Goal: Navigation & Orientation: Find specific page/section

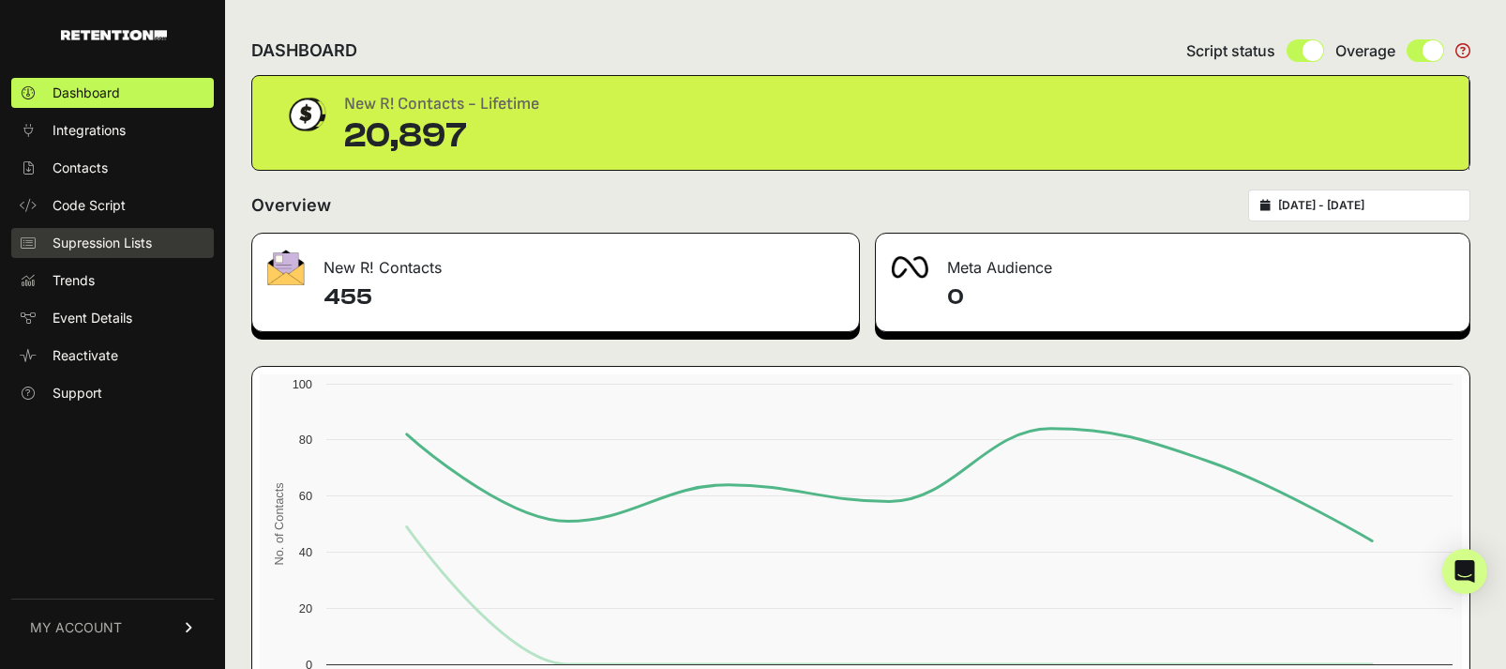
click at [111, 236] on span "Supression Lists" at bounding box center [102, 243] width 99 height 19
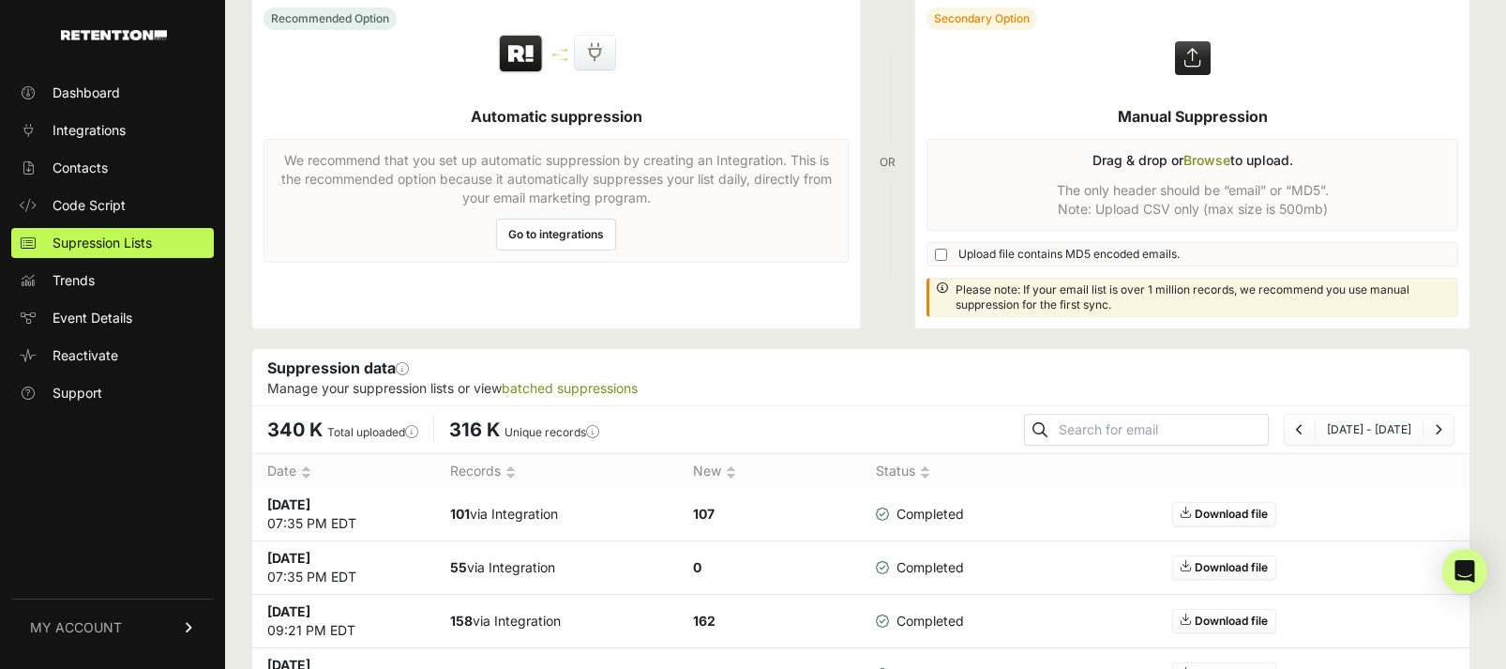
scroll to position [2, 0]
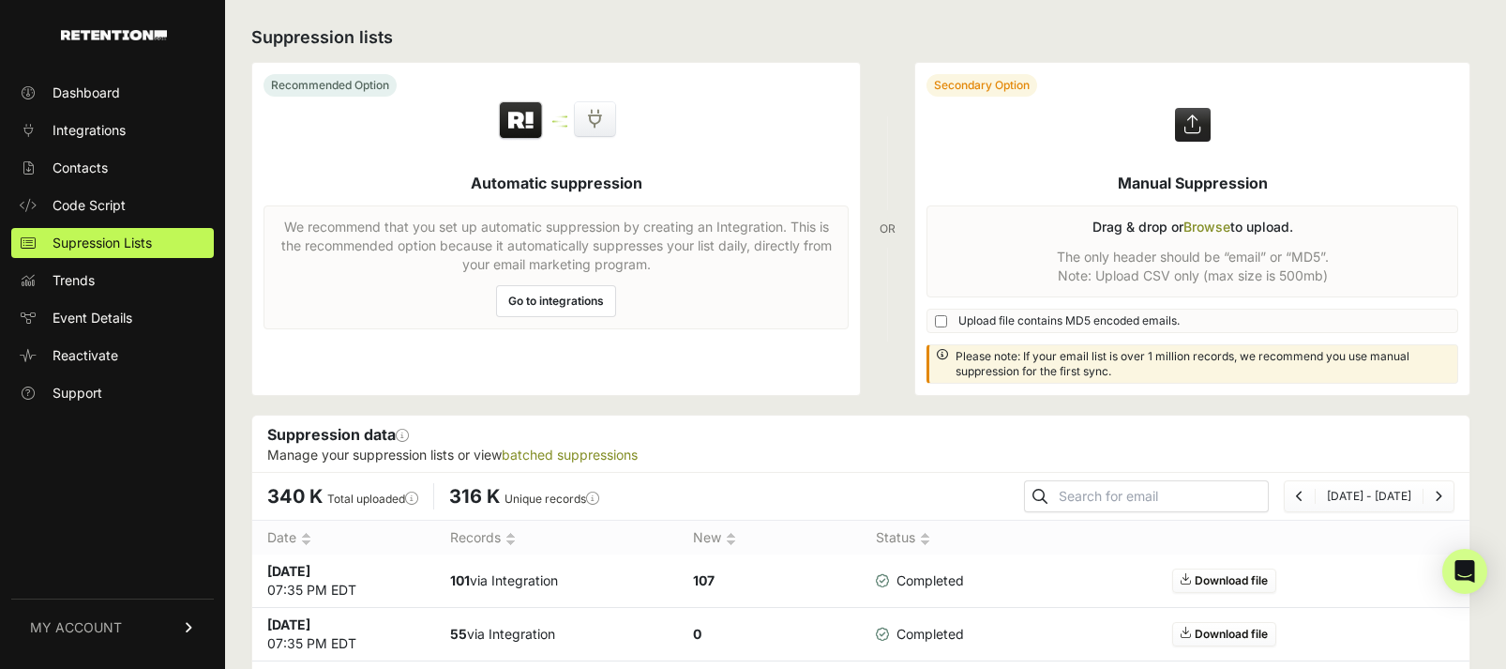
click at [542, 306] on link "Go to integrations" at bounding box center [556, 301] width 120 height 32
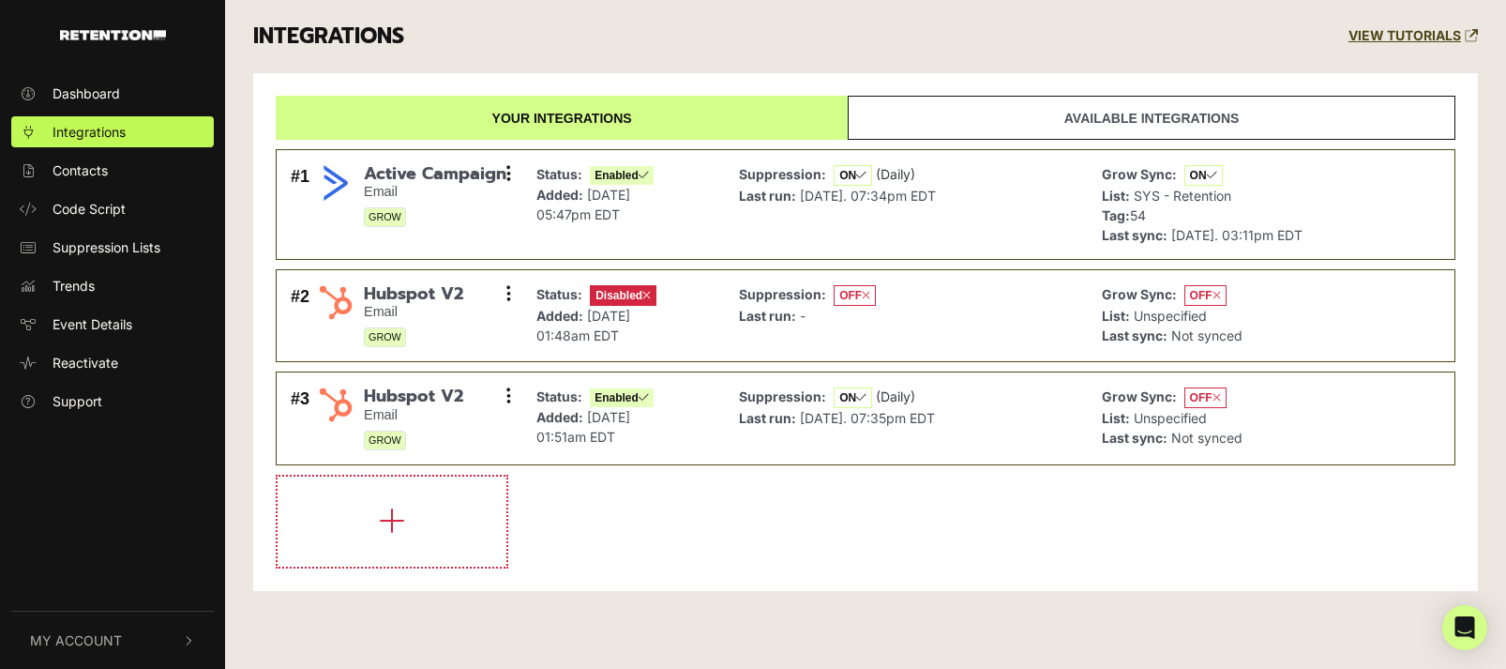
click at [110, 633] on span "My Account" at bounding box center [76, 640] width 92 height 20
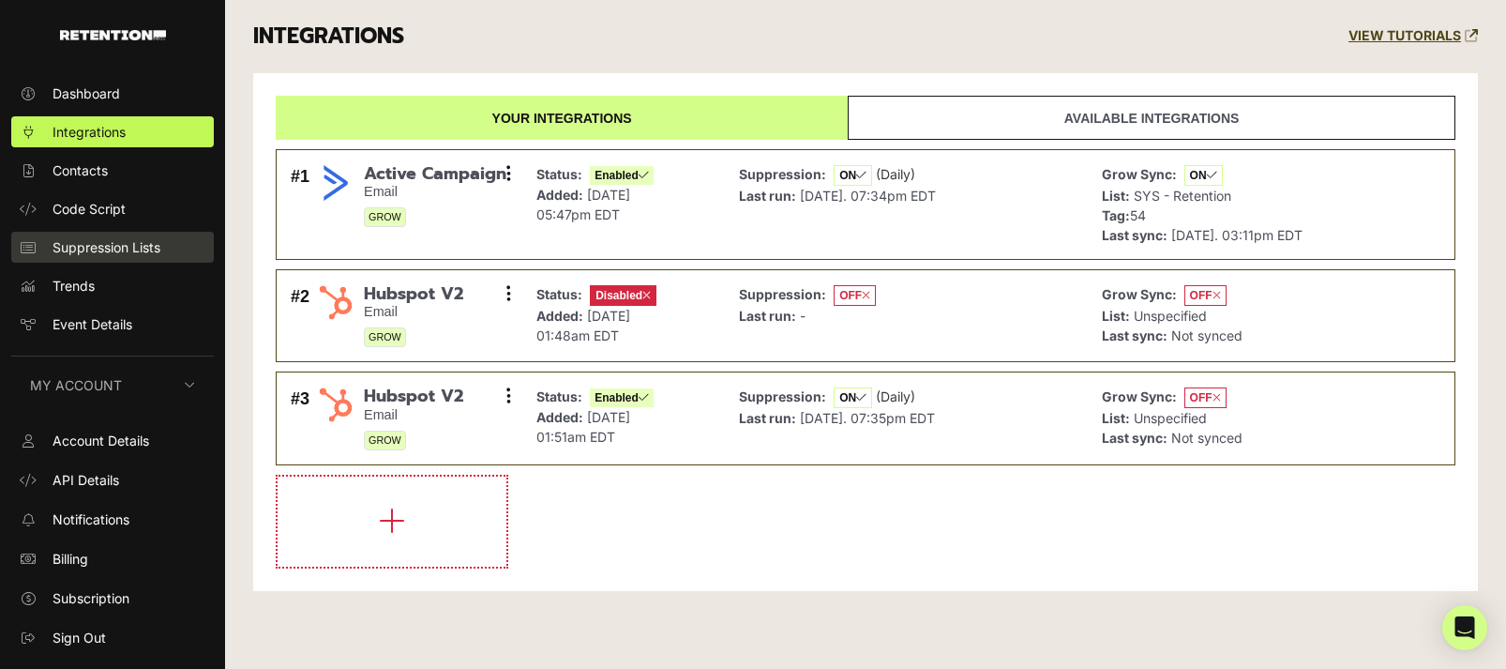
click at [88, 250] on span "Suppression Lists" at bounding box center [107, 247] width 108 height 20
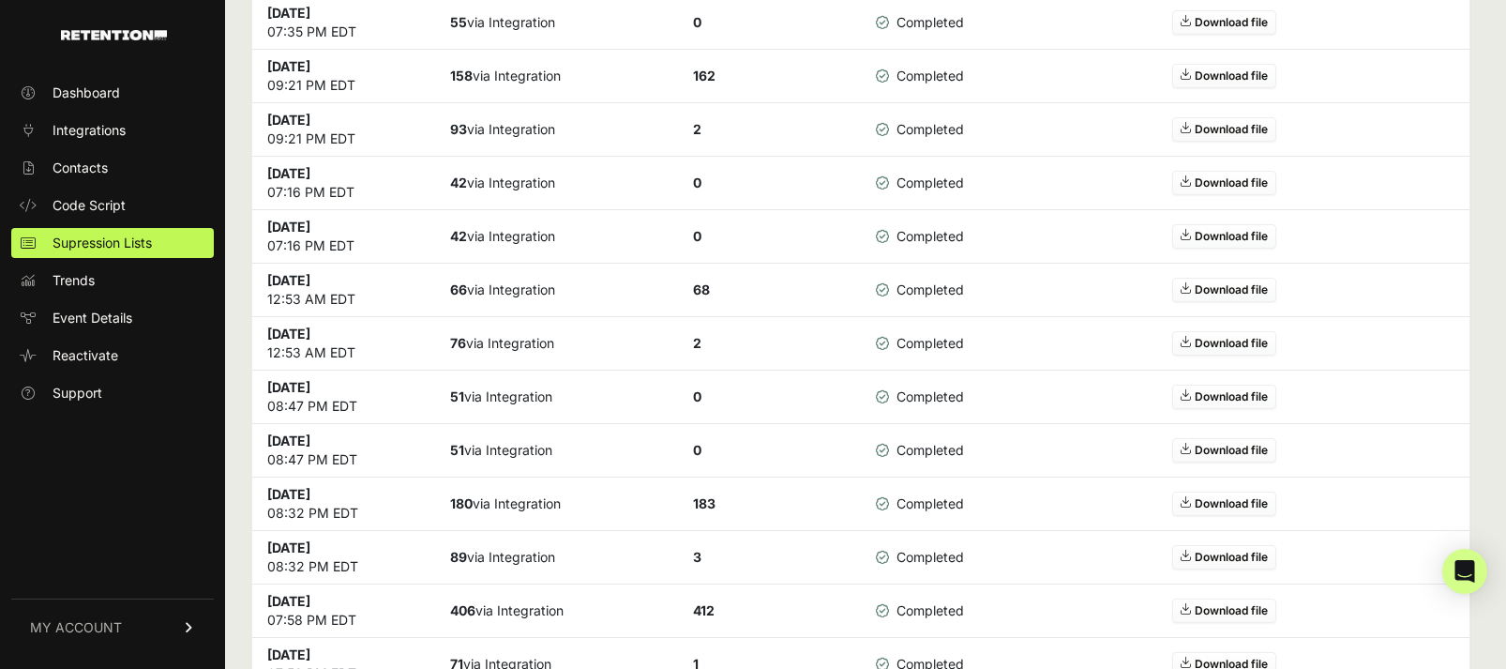
scroll to position [657, 0]
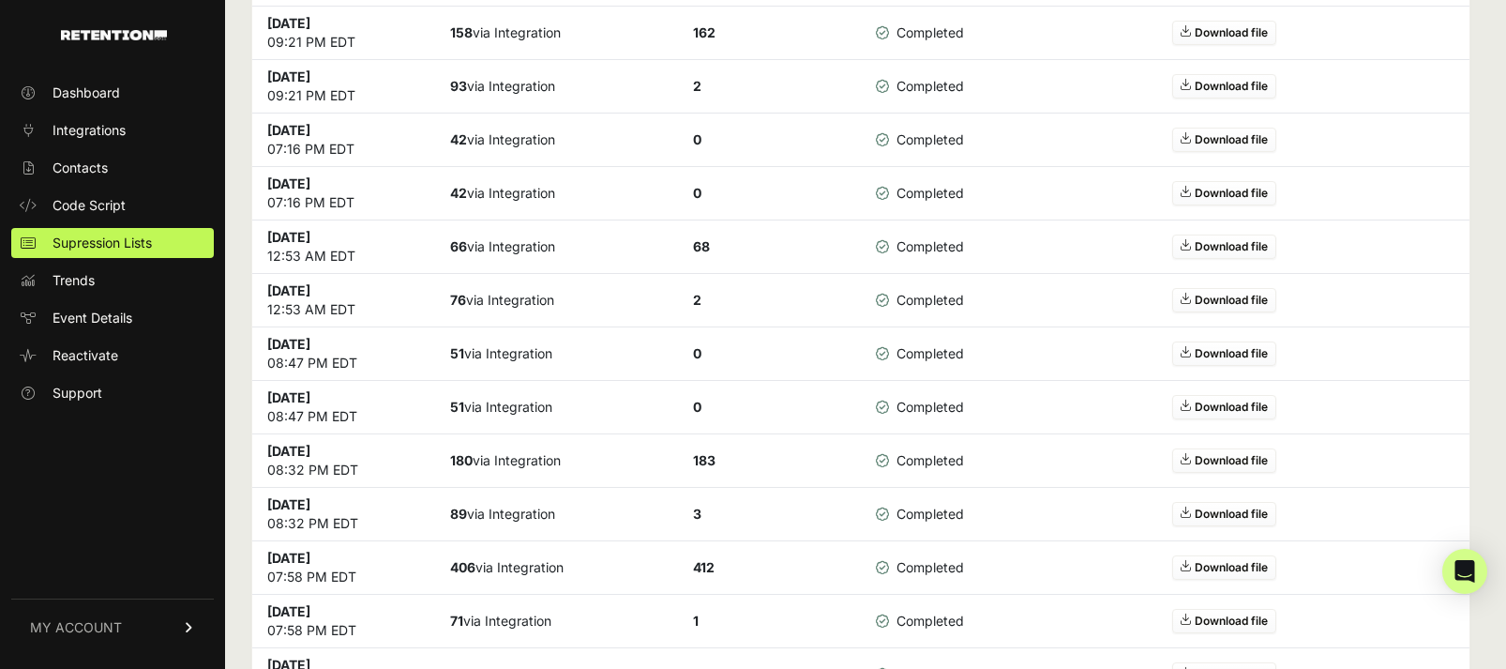
click at [54, 634] on span "MY ACCOUNT" at bounding box center [76, 627] width 92 height 19
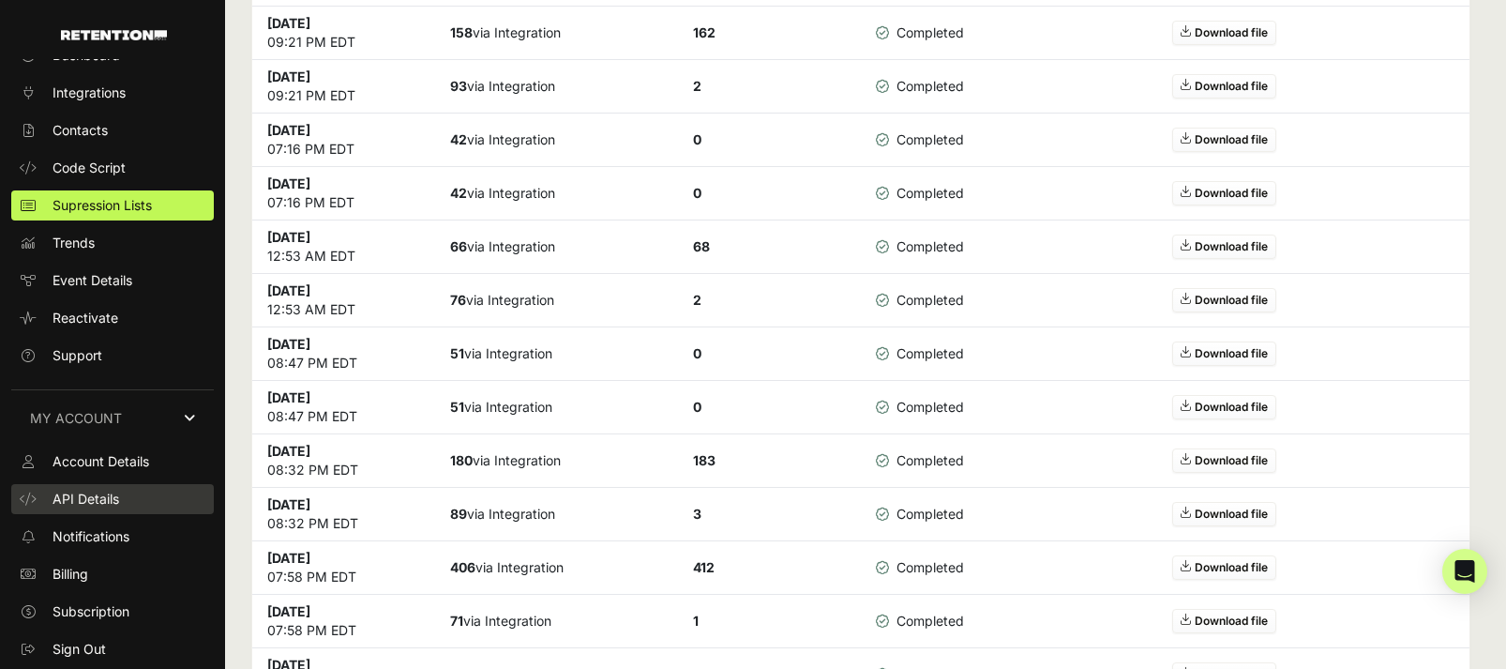
scroll to position [35, 0]
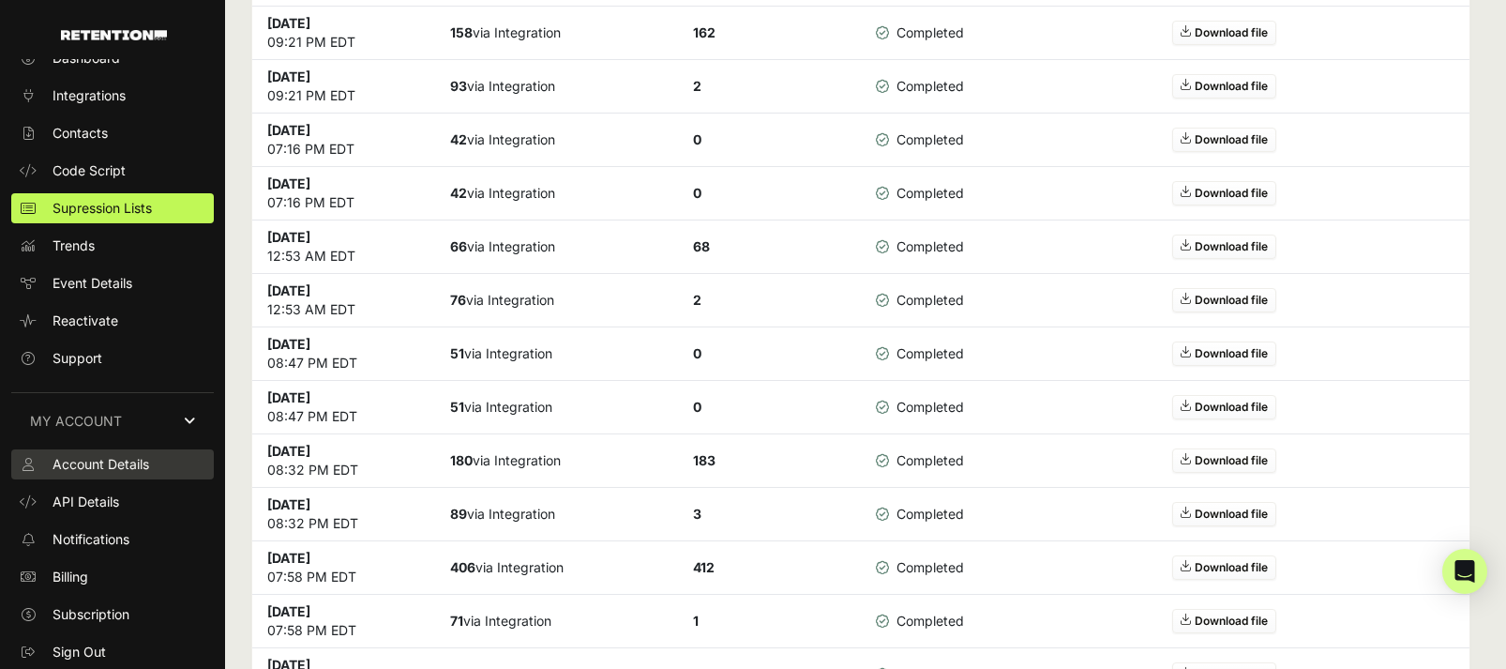
click at [119, 461] on span "Account Details" at bounding box center [101, 464] width 97 height 19
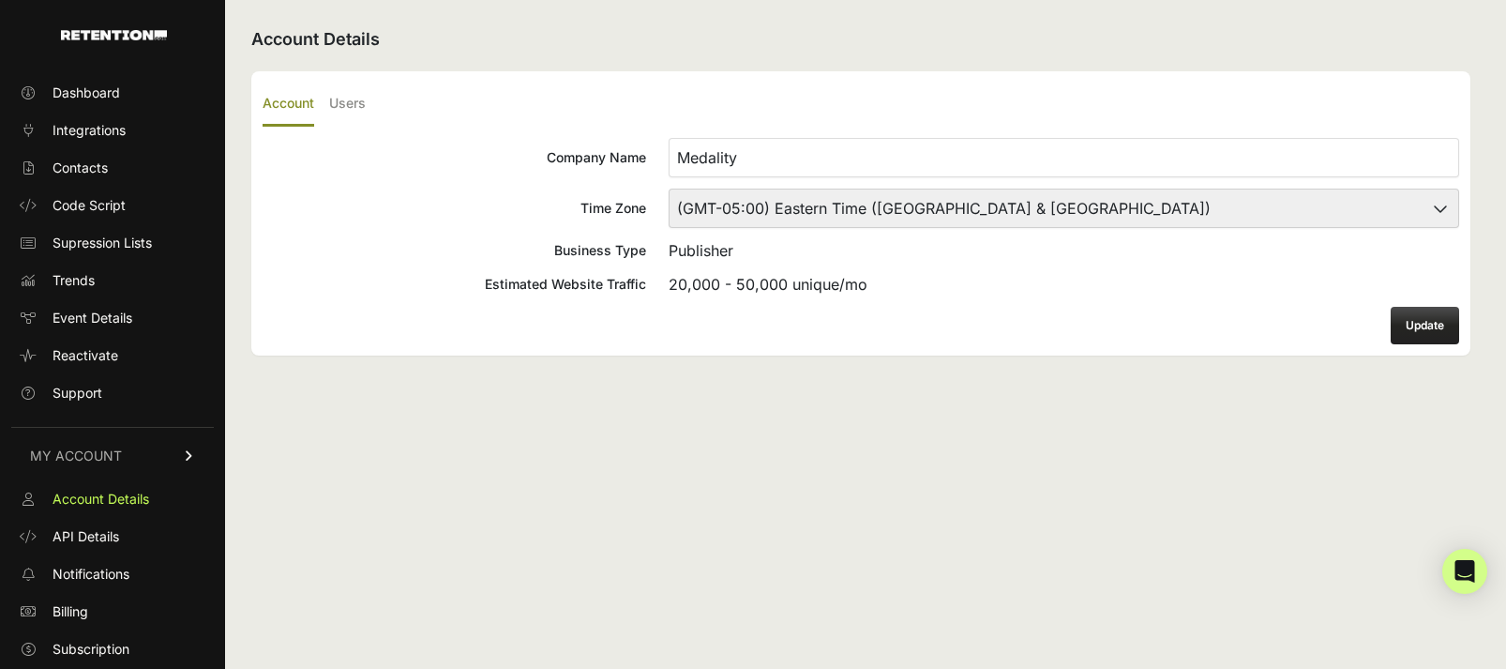
scroll to position [35, 0]
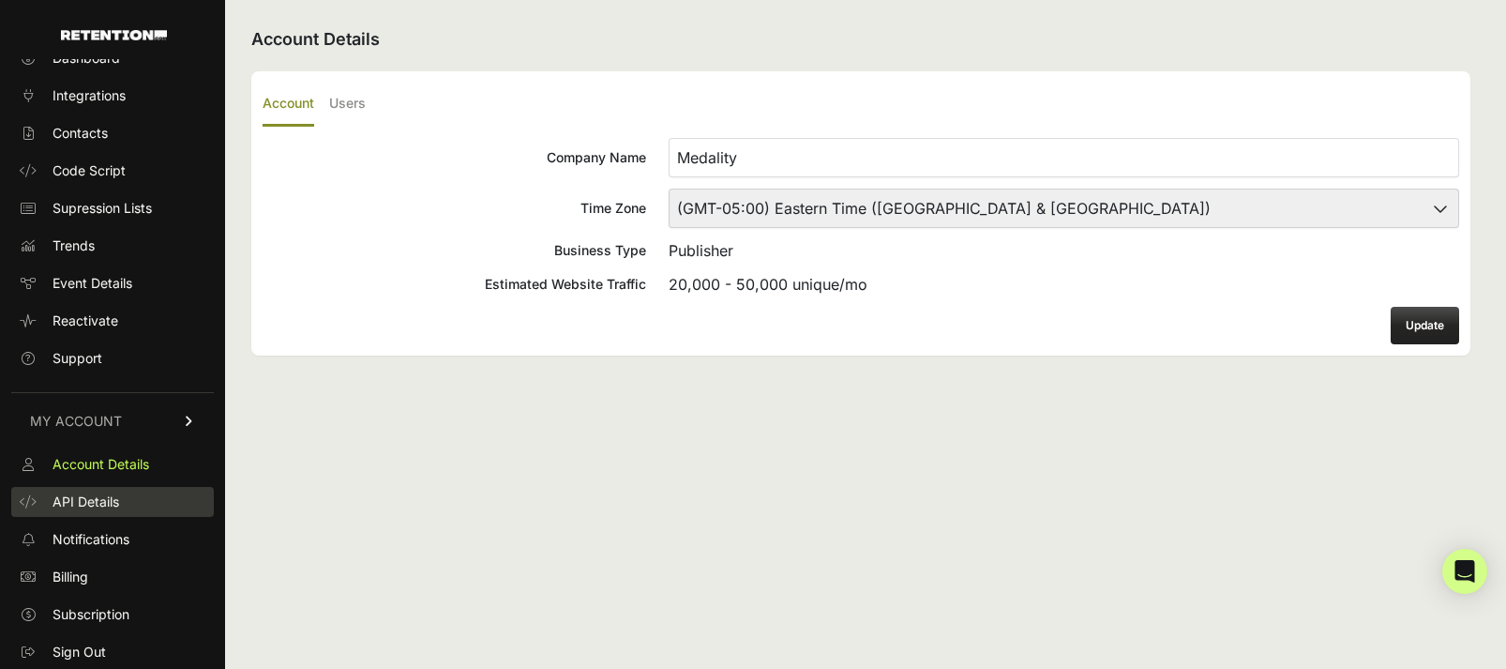
click at [131, 495] on link "API Details" at bounding box center [112, 502] width 203 height 30
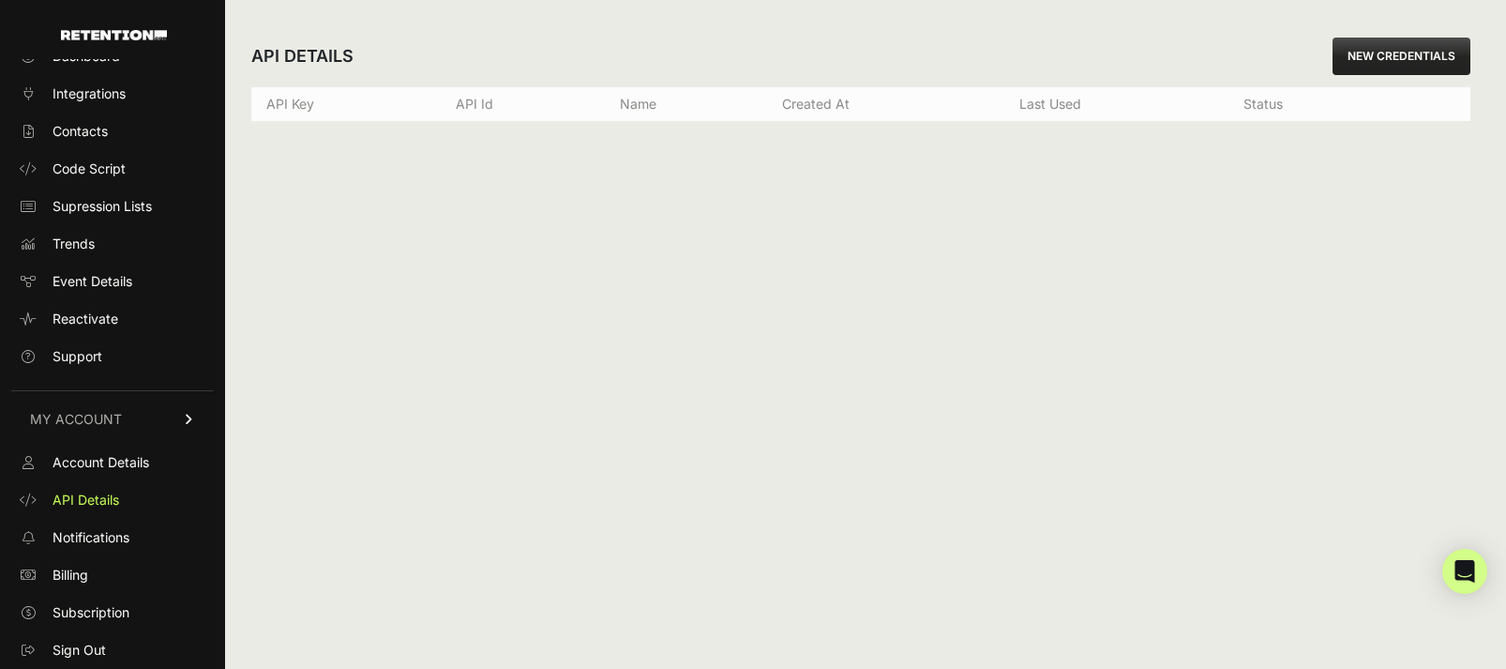
scroll to position [35, 0]
click at [74, 599] on link "Subscription" at bounding box center [112, 614] width 203 height 30
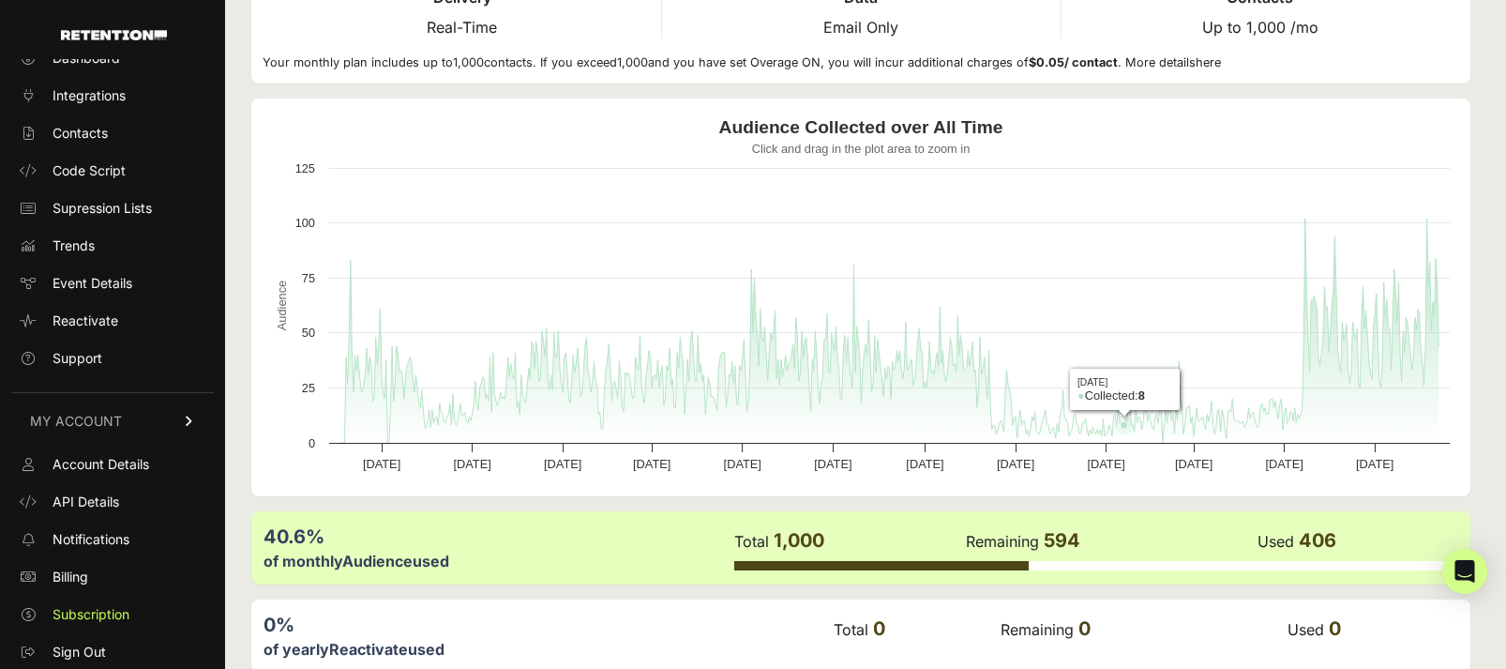
scroll to position [228, 0]
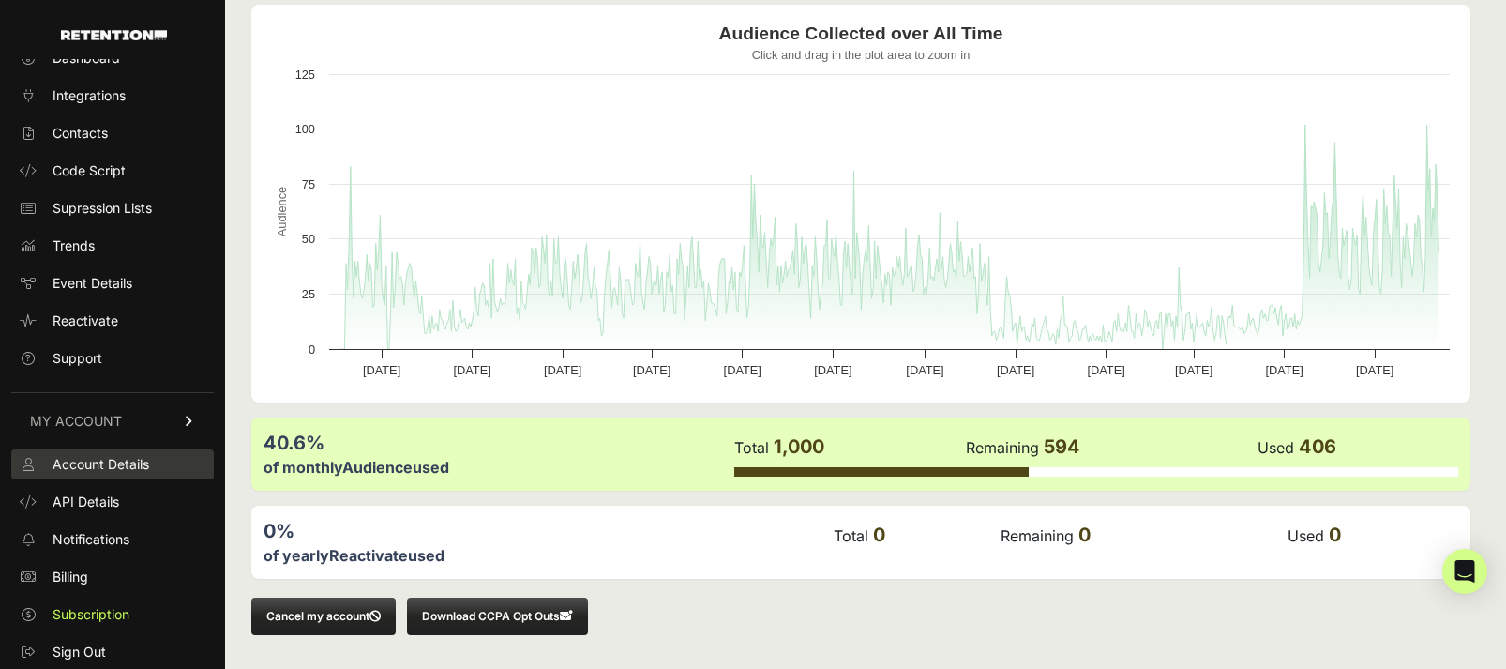
click at [81, 464] on span "Account Details" at bounding box center [101, 464] width 97 height 19
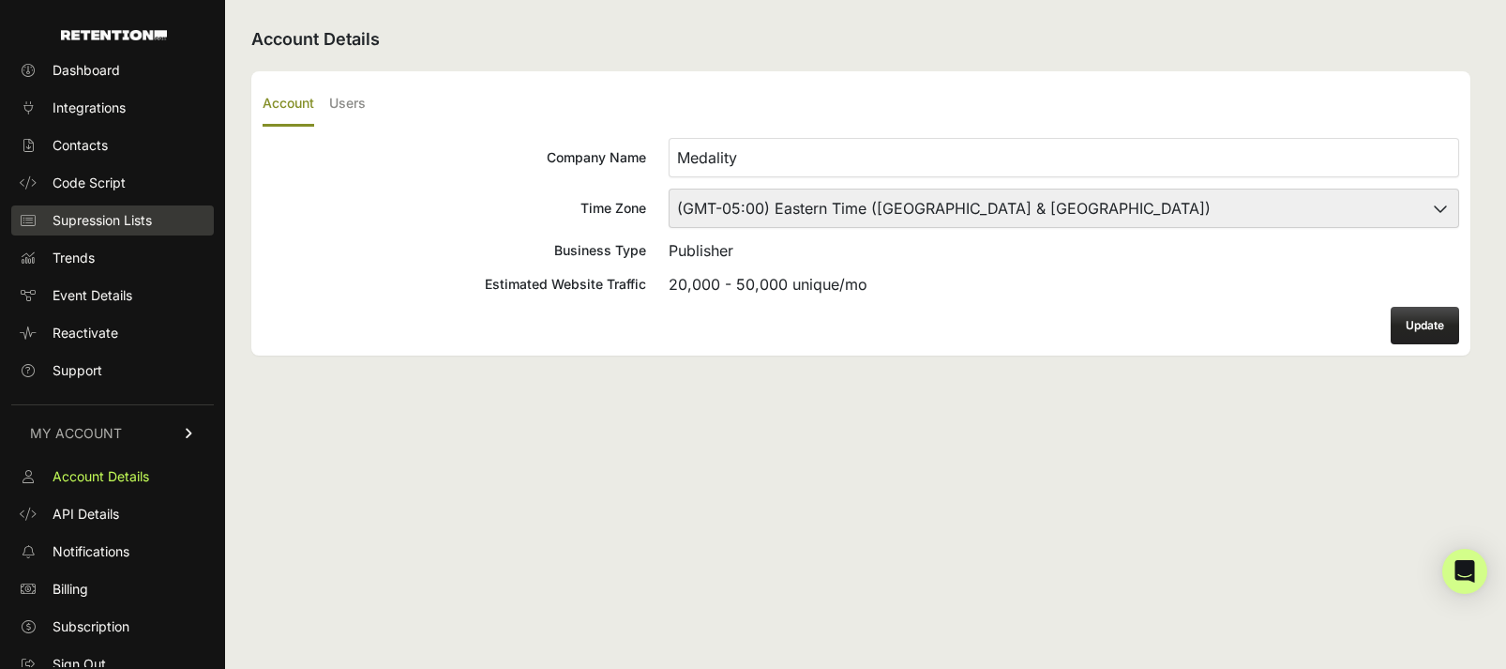
scroll to position [35, 0]
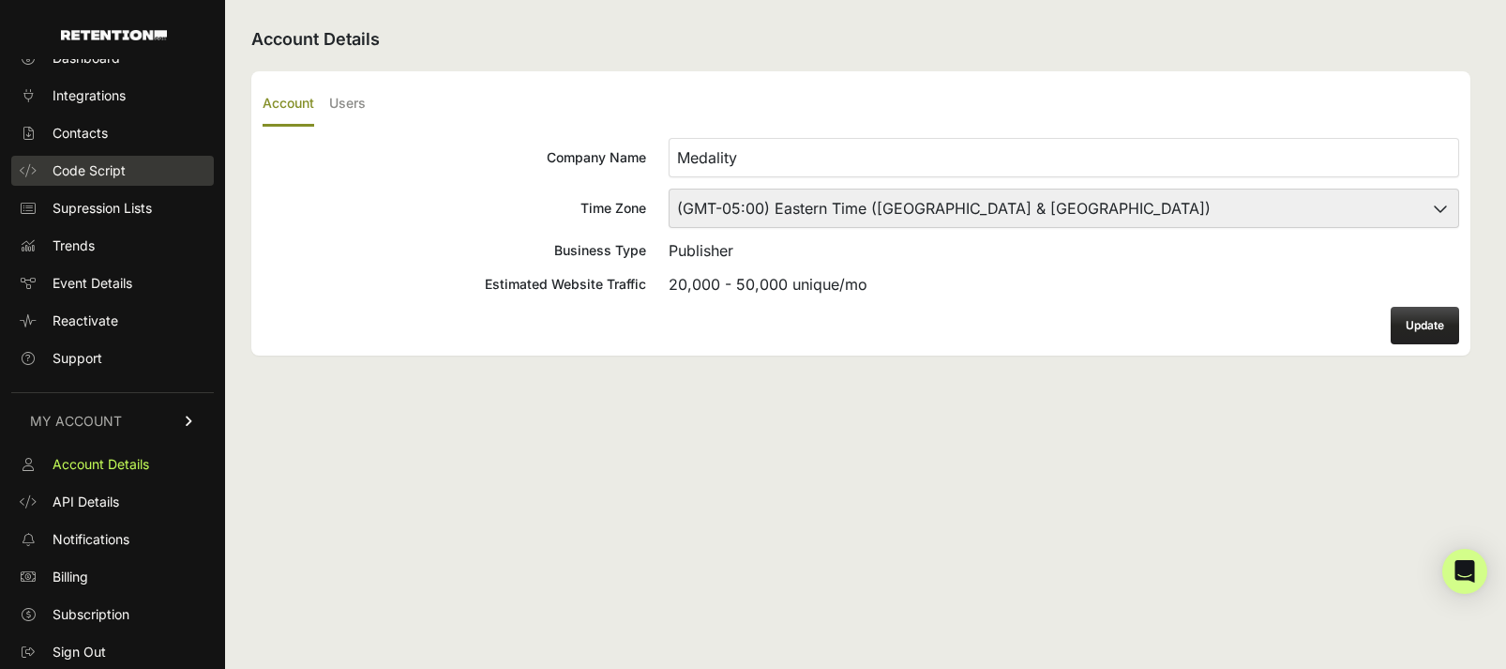
click at [69, 162] on span "Code Script" at bounding box center [89, 170] width 73 height 19
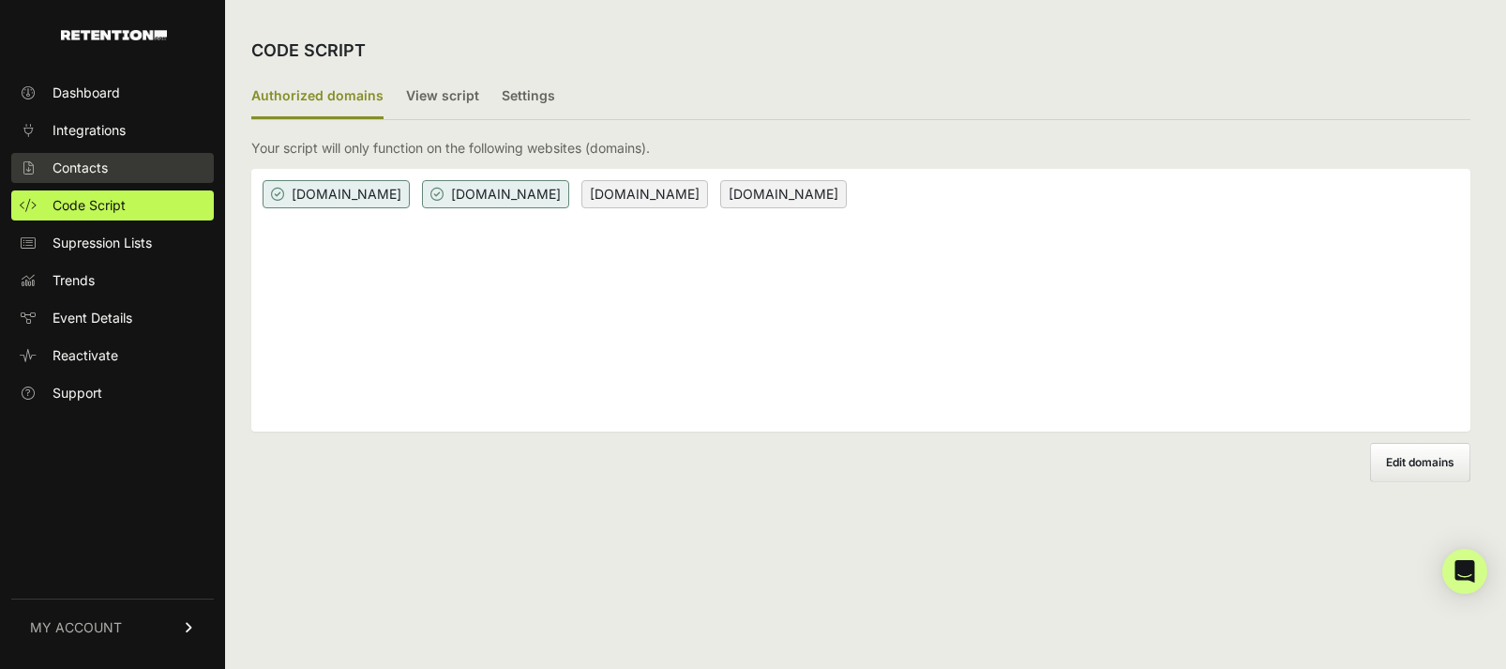
click at [70, 173] on span "Contacts" at bounding box center [80, 168] width 55 height 19
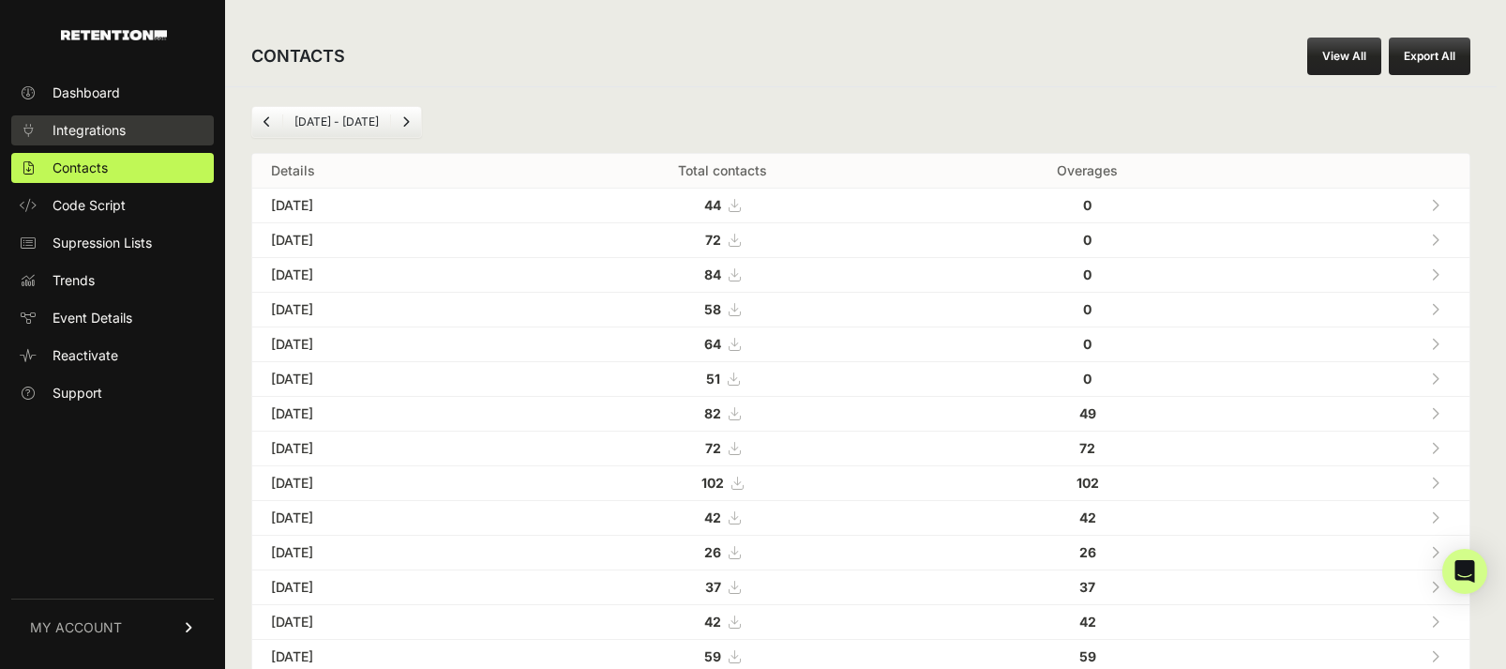
click at [76, 129] on span "Integrations" at bounding box center [89, 130] width 73 height 19
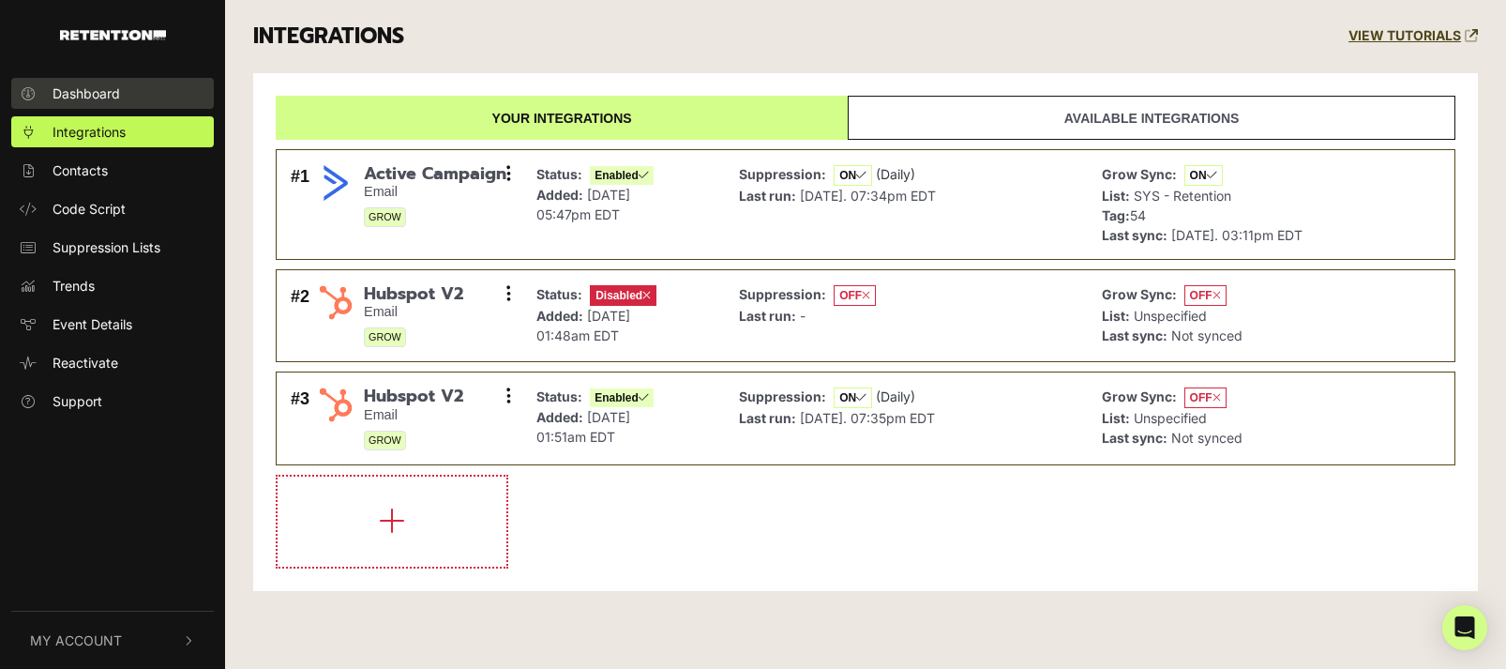
click at [62, 88] on span "Dashboard" at bounding box center [87, 93] width 68 height 20
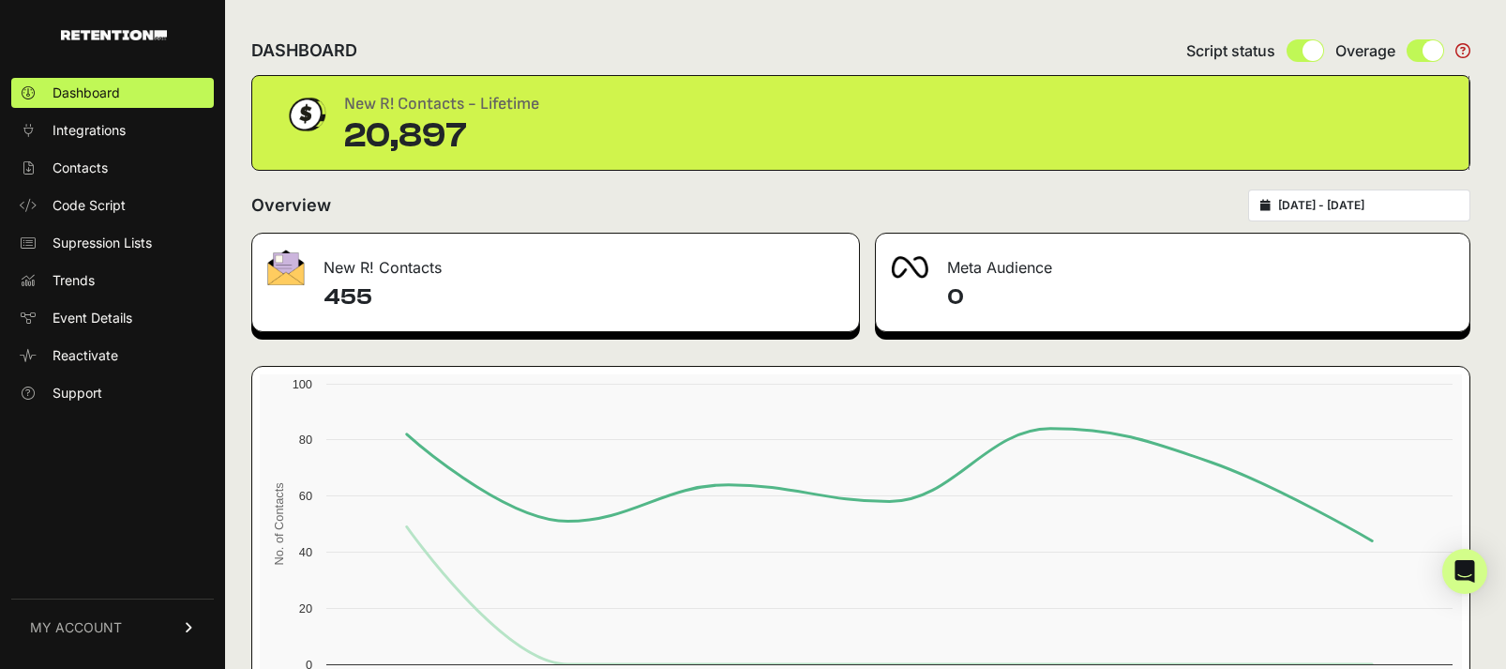
click at [393, 275] on div "New R! Contacts" at bounding box center [555, 262] width 607 height 56
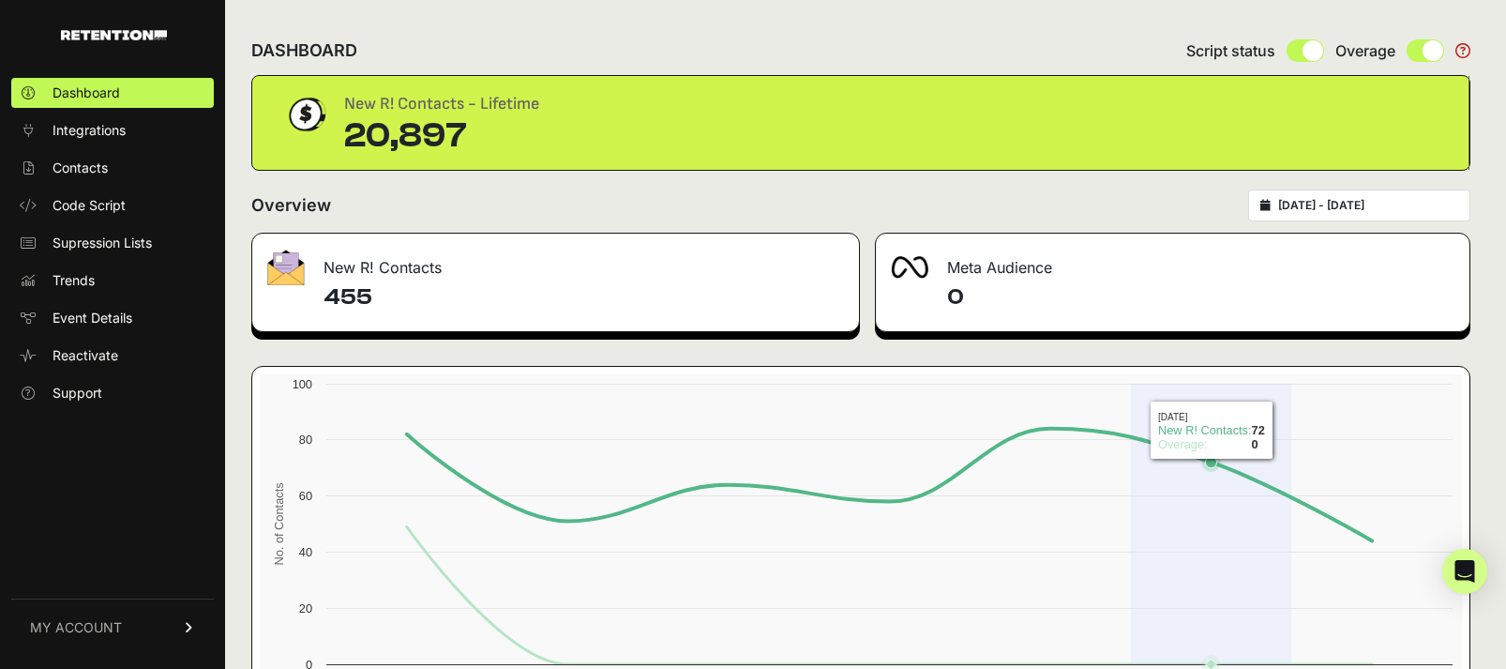
scroll to position [115, 0]
